Goal: Book appointment/travel/reservation

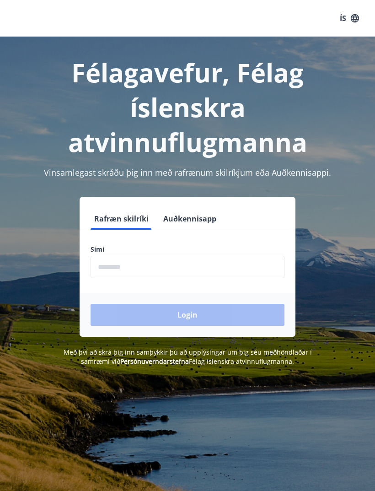
click at [173, 267] on input "phone" at bounding box center [188, 267] width 194 height 22
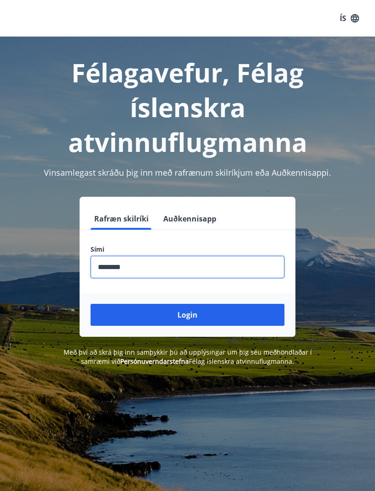
type input "********"
click at [189, 315] on button "Login" at bounding box center [188, 315] width 194 height 22
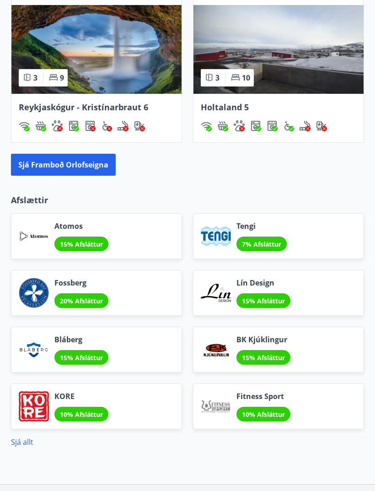
scroll to position [842, 0]
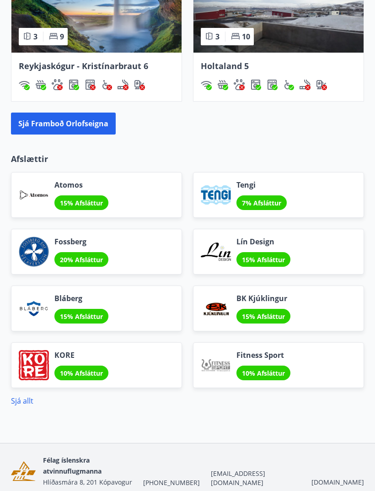
click at [25, 121] on button "Sjá framboð orlofseigna" at bounding box center [63, 124] width 105 height 22
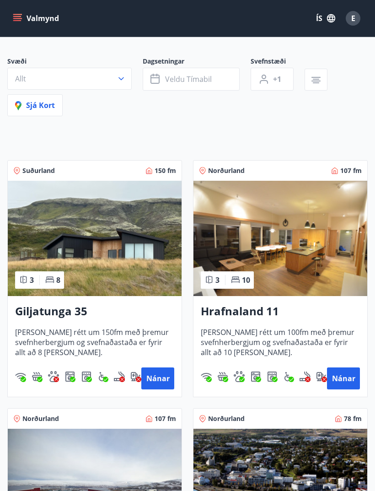
scroll to position [63, 0]
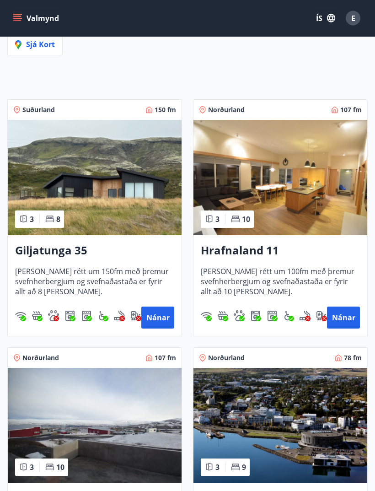
click at [49, 169] on img at bounding box center [95, 177] width 174 height 115
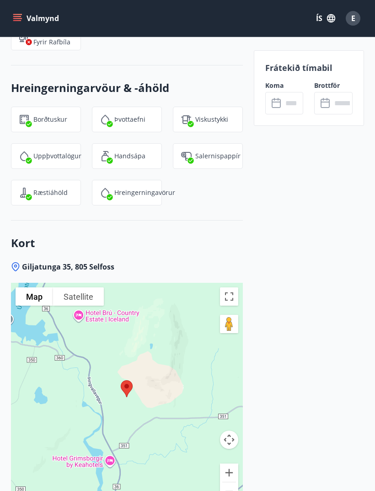
scroll to position [1513, 0]
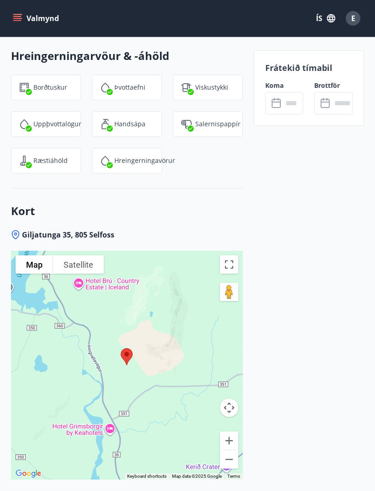
click at [232, 450] on button "Zoom out" at bounding box center [229, 459] width 18 height 18
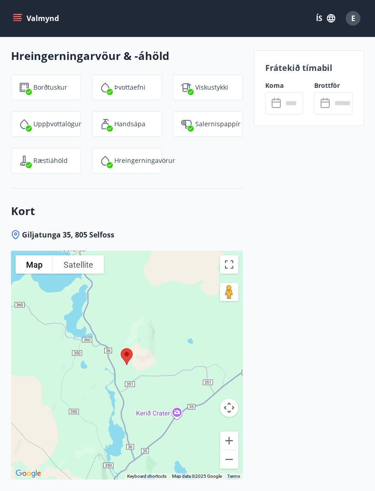
click at [232, 450] on button "Zoom out" at bounding box center [229, 459] width 18 height 18
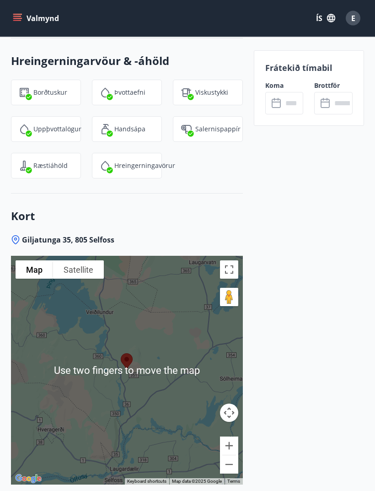
scroll to position [1508, 0]
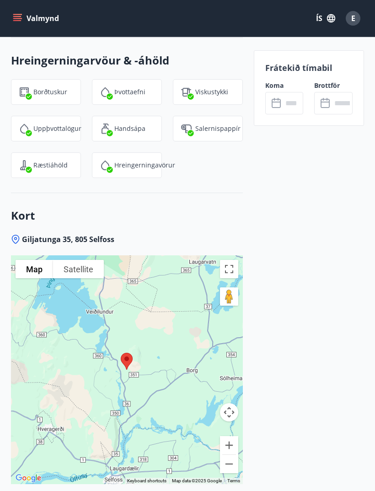
click at [230, 455] on button "Zoom out" at bounding box center [229, 464] width 18 height 18
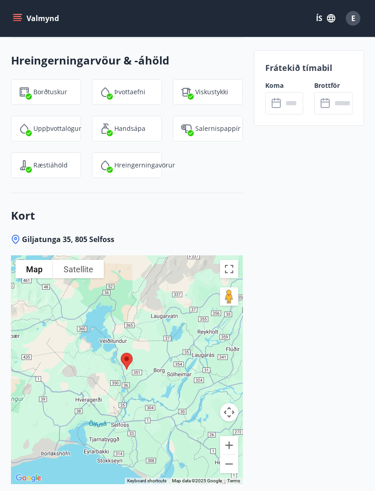
click at [230, 436] on button "Zoom in" at bounding box center [229, 445] width 18 height 18
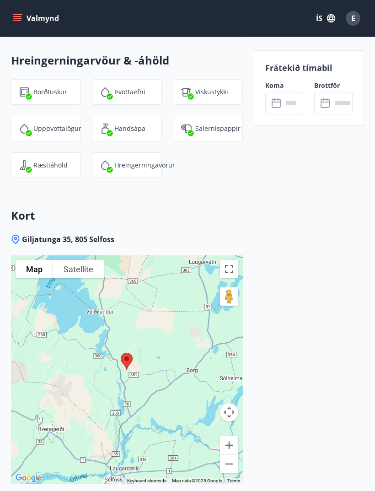
click at [233, 436] on button "Zoom in" at bounding box center [229, 445] width 18 height 18
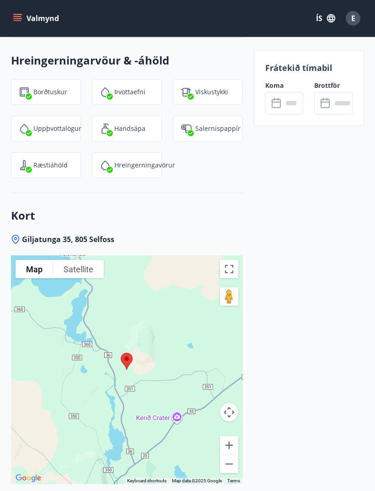
click at [227, 436] on button "Zoom in" at bounding box center [229, 445] width 18 height 18
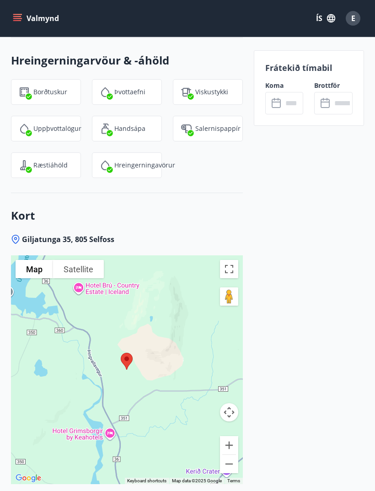
click at [231, 436] on button "Zoom in" at bounding box center [229, 445] width 18 height 18
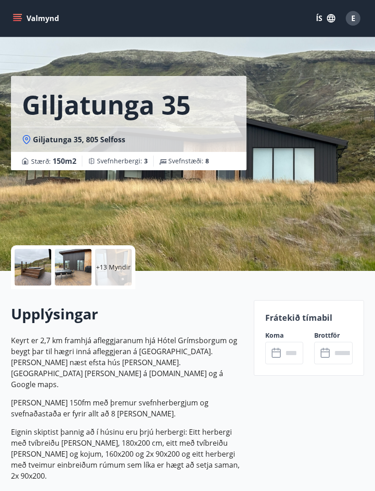
scroll to position [3, 0]
click at [67, 266] on div at bounding box center [73, 267] width 37 height 37
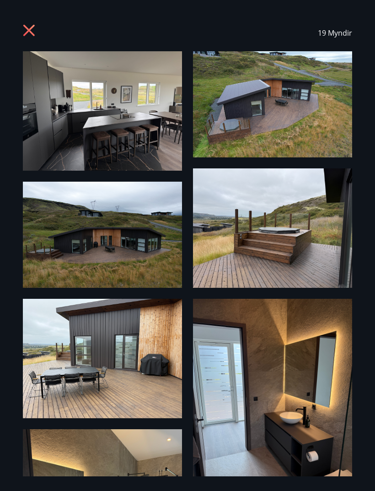
scroll to position [0, 0]
click at [33, 37] on icon at bounding box center [30, 31] width 15 height 15
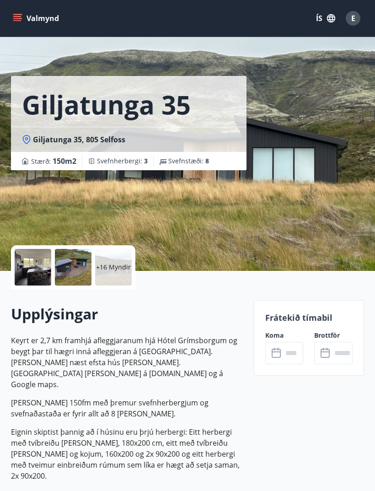
click at [315, 319] on p "Frátekið tímabil" at bounding box center [308, 318] width 87 height 12
click at [286, 356] on input "text" at bounding box center [293, 353] width 21 height 22
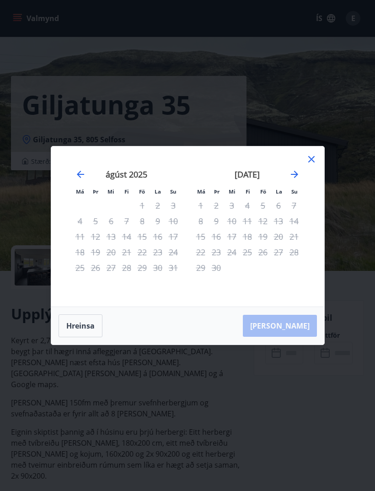
click at [296, 174] on icon "Move forward to switch to the next month." at bounding box center [294, 174] width 7 height 7
click at [297, 175] on icon "Move forward to switch to the next month." at bounding box center [294, 174] width 7 height 7
click at [291, 177] on icon "Move forward to switch to the next month." at bounding box center [294, 174] width 11 height 11
click at [293, 176] on icon "Move forward to switch to the next month." at bounding box center [294, 174] width 11 height 11
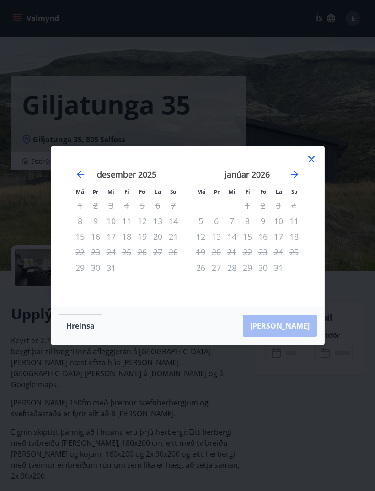
click at [292, 175] on icon "Move forward to switch to the next month." at bounding box center [294, 174] width 11 height 11
click at [295, 185] on div "febrúar 2026" at bounding box center [247, 177] width 109 height 40
click at [296, 186] on li "Su" at bounding box center [295, 191] width 16 height 10
click at [305, 160] on div "febrúar 2026 1 2 3 4 5 6 7 8 9 10 11 12 13 14 15 16 17 18 19 20 21 22 23 24 25 …" at bounding box center [247, 232] width 121 height 150
click at [314, 158] on icon at bounding box center [311, 159] width 11 height 11
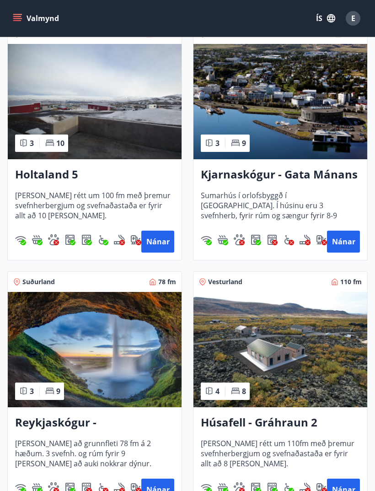
scroll to position [558, 0]
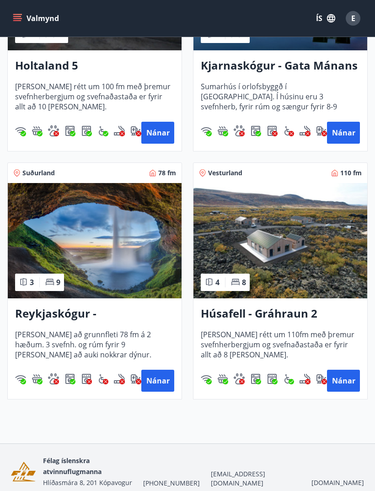
click at [342, 376] on button "Nánar" at bounding box center [343, 381] width 33 height 22
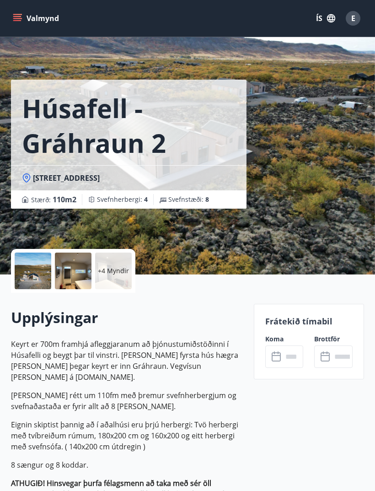
click at [32, 267] on div at bounding box center [33, 271] width 37 height 37
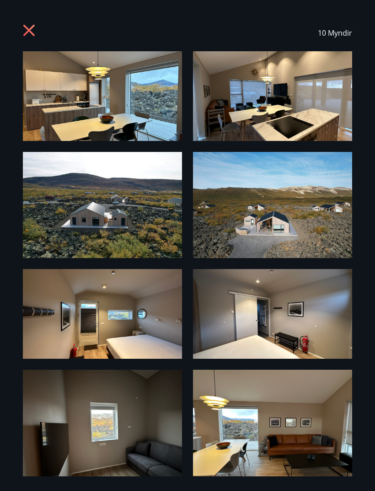
click at [39, 227] on img at bounding box center [102, 205] width 159 height 106
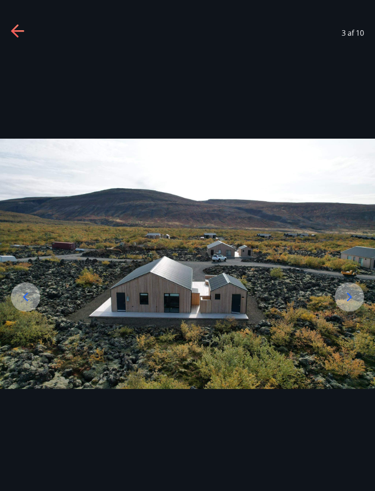
click at [350, 304] on icon at bounding box center [349, 297] width 15 height 15
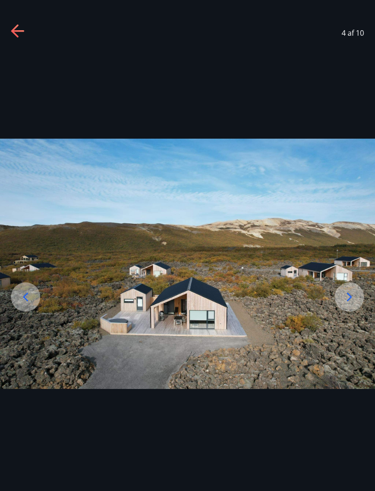
click at [353, 304] on icon at bounding box center [349, 297] width 15 height 15
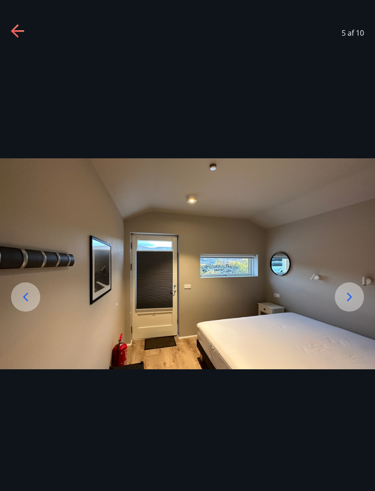
click at [353, 304] on icon at bounding box center [349, 297] width 15 height 15
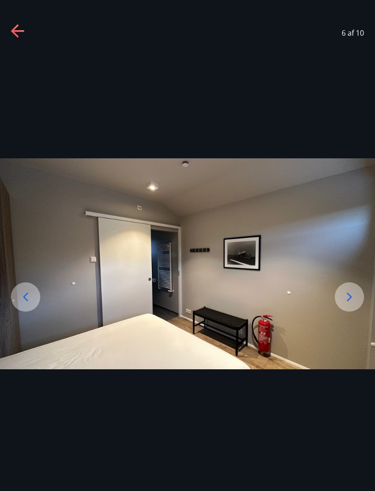
click at [353, 304] on icon at bounding box center [349, 297] width 15 height 15
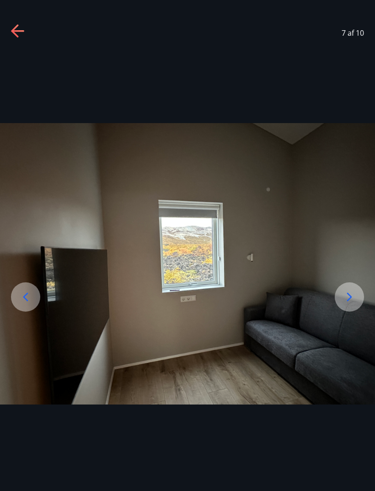
click at [346, 304] on icon at bounding box center [349, 297] width 15 height 15
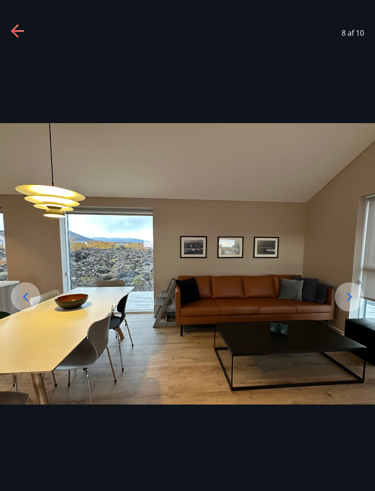
click at [343, 304] on icon at bounding box center [349, 297] width 15 height 15
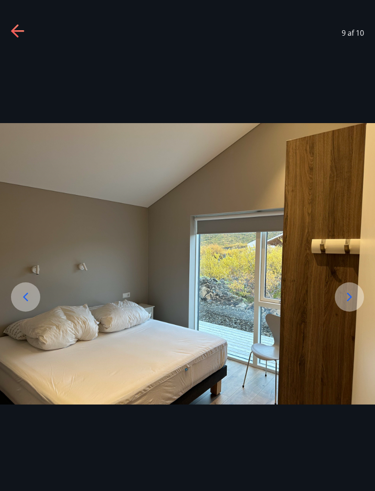
click at [346, 304] on icon at bounding box center [349, 297] width 15 height 15
